Goal: Obtain resource: Download file/media

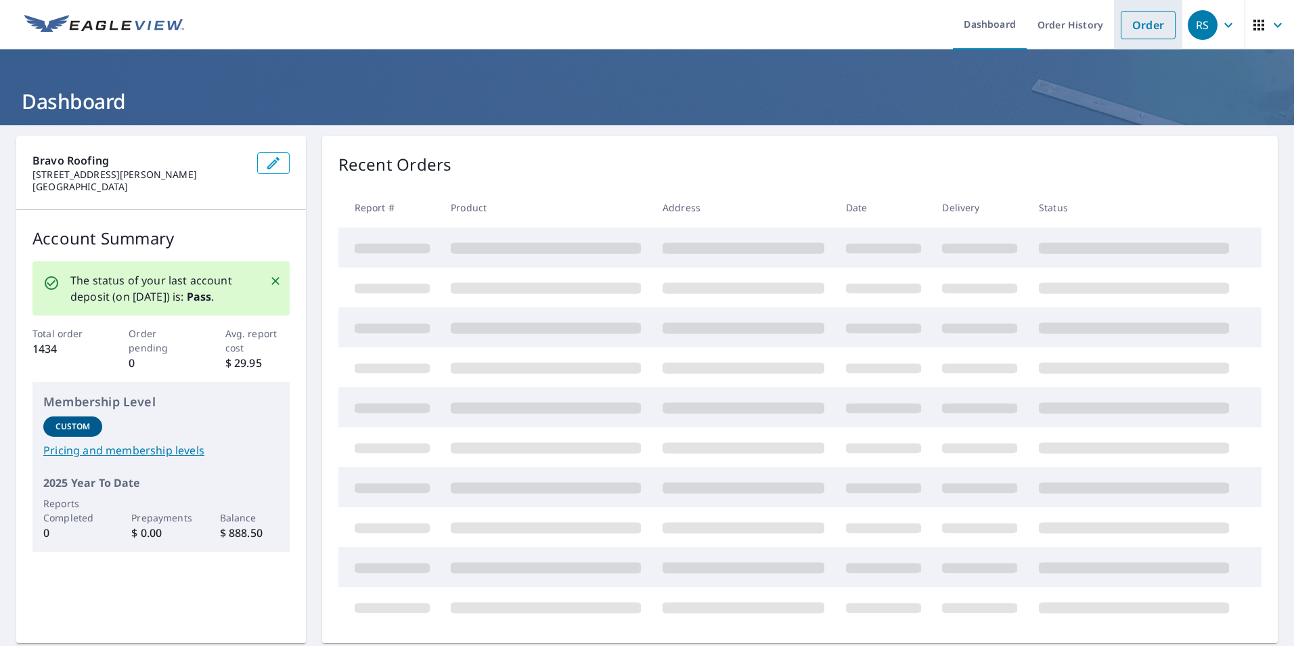
click at [1131, 25] on link "Order" at bounding box center [1148, 25] width 55 height 28
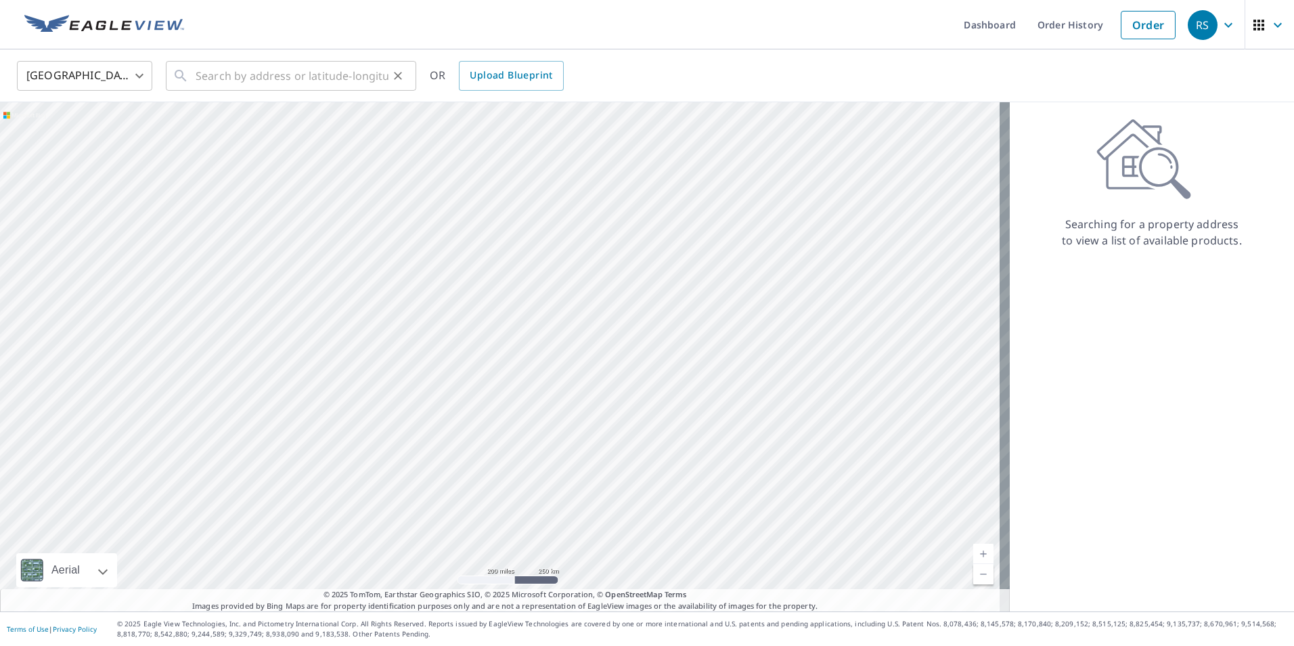
click at [191, 74] on div "​" at bounding box center [291, 76] width 250 height 30
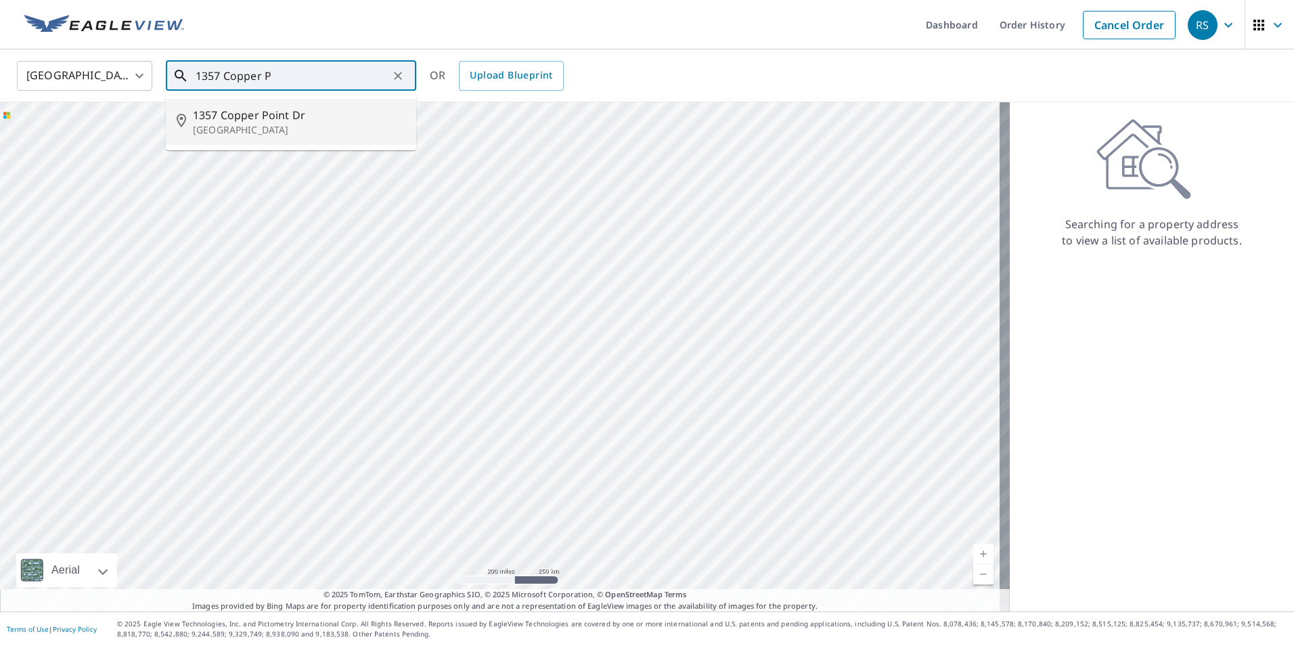
click at [273, 113] on span "1357 Copper Point Dr" at bounding box center [299, 115] width 212 height 16
type input "[STREET_ADDRESS]"
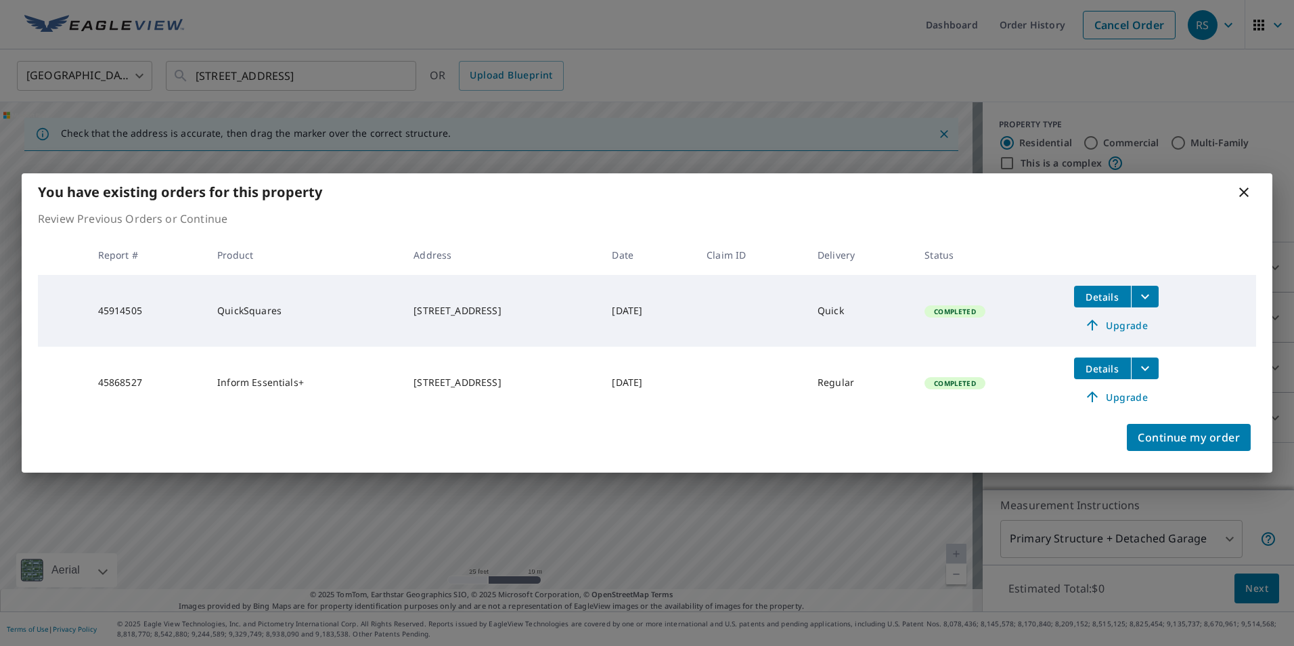
click at [1123, 299] on span "Details" at bounding box center [1102, 296] width 41 height 13
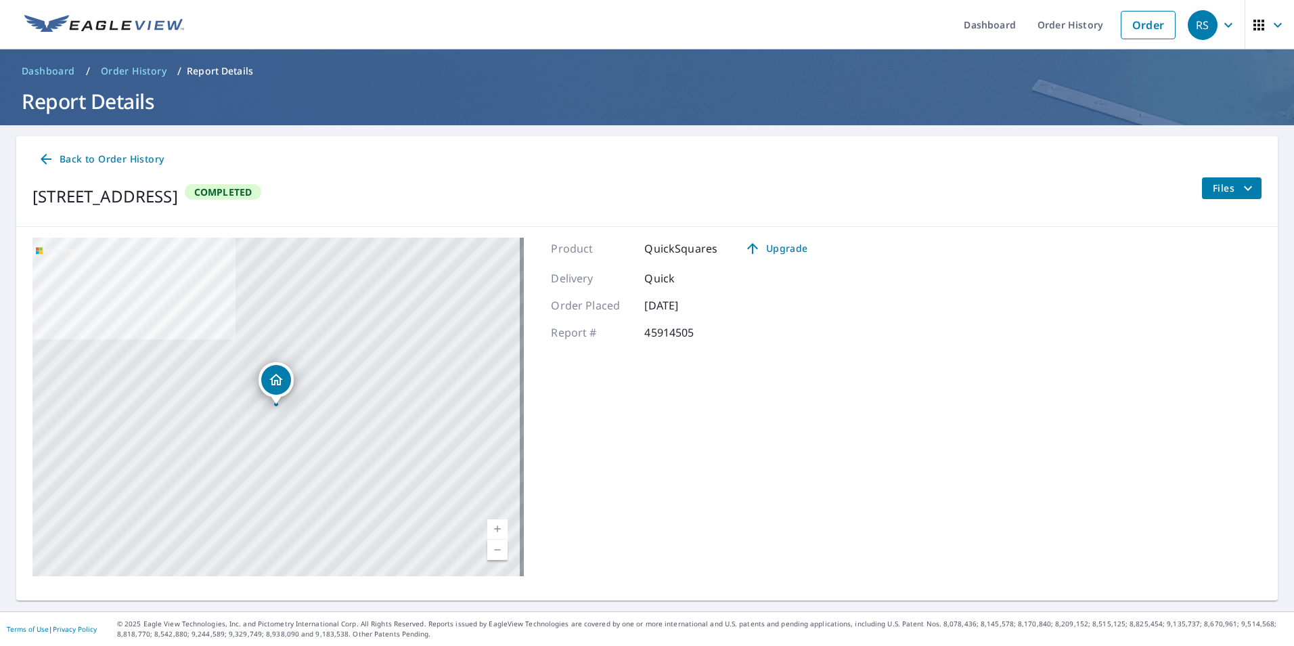
click at [634, 383] on div "Product QuickSquares Upgrade Delivery Quick Order Placed [DATE] Report # 459145…" at bounding box center [684, 407] width 267 height 338
click at [1224, 189] on span "Files" at bounding box center [1234, 188] width 43 height 16
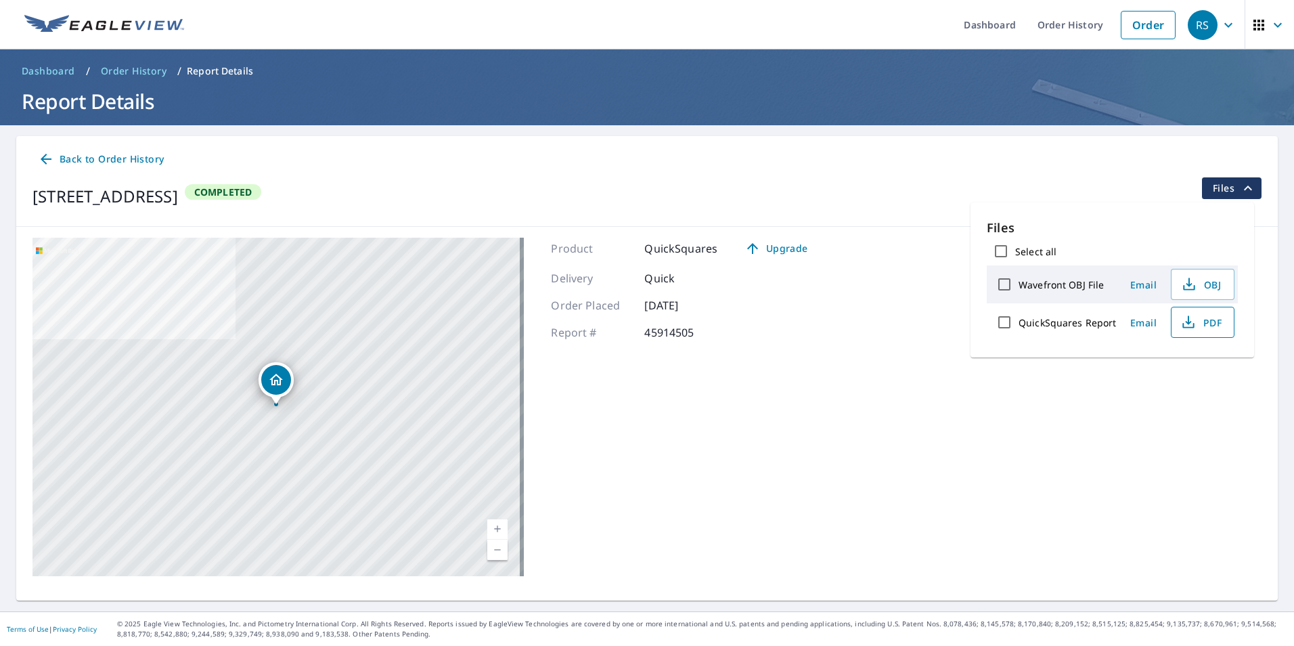
click at [1197, 323] on span "PDF" at bounding box center [1201, 322] width 43 height 16
